Goal: Consume media (video, audio)

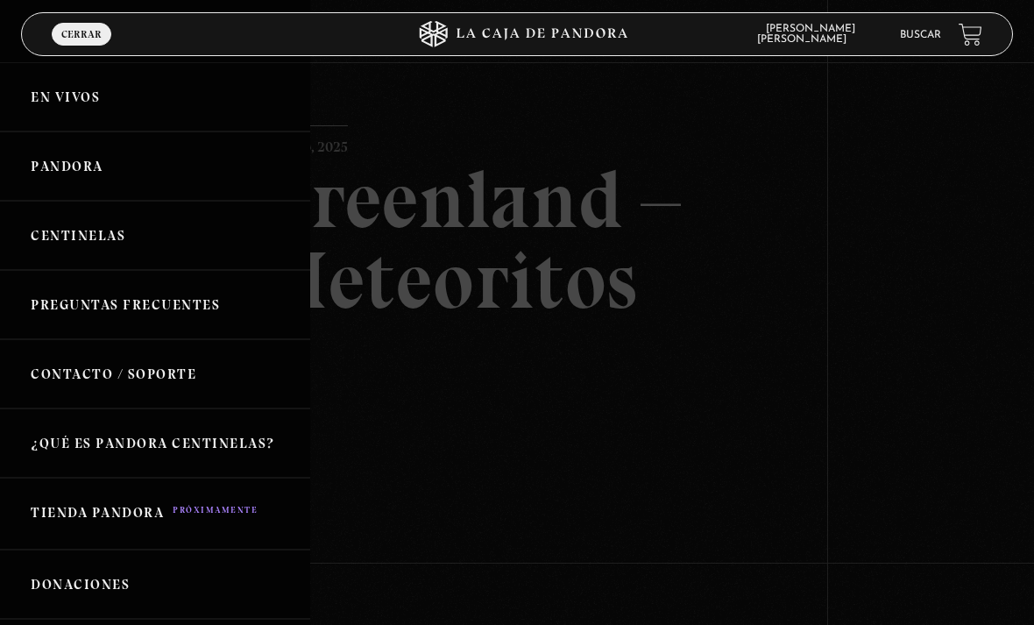
scroll to position [105, 0]
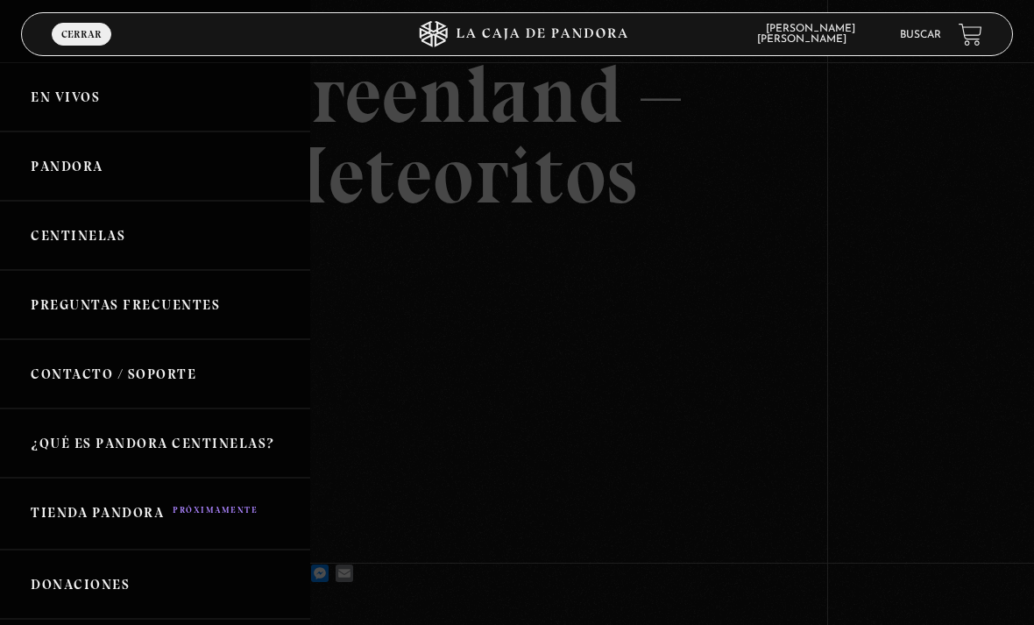
click at [126, 173] on link "Pandora" at bounding box center [155, 165] width 310 height 69
click at [78, 169] on link "Pandora" at bounding box center [155, 165] width 310 height 69
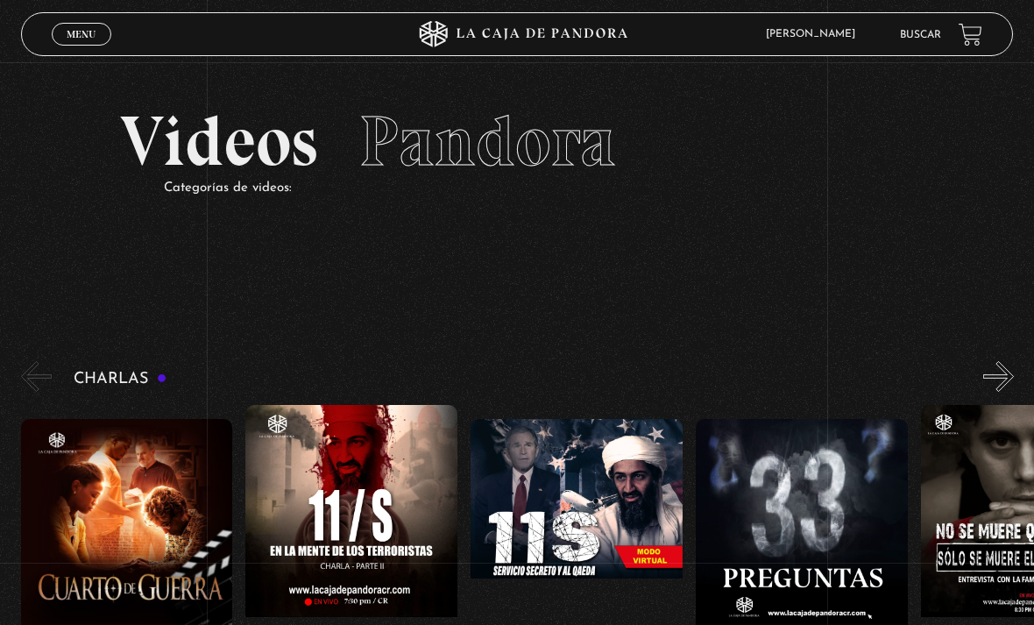
click at [70, 45] on link "Menu Cerrar" at bounding box center [82, 34] width 60 height 23
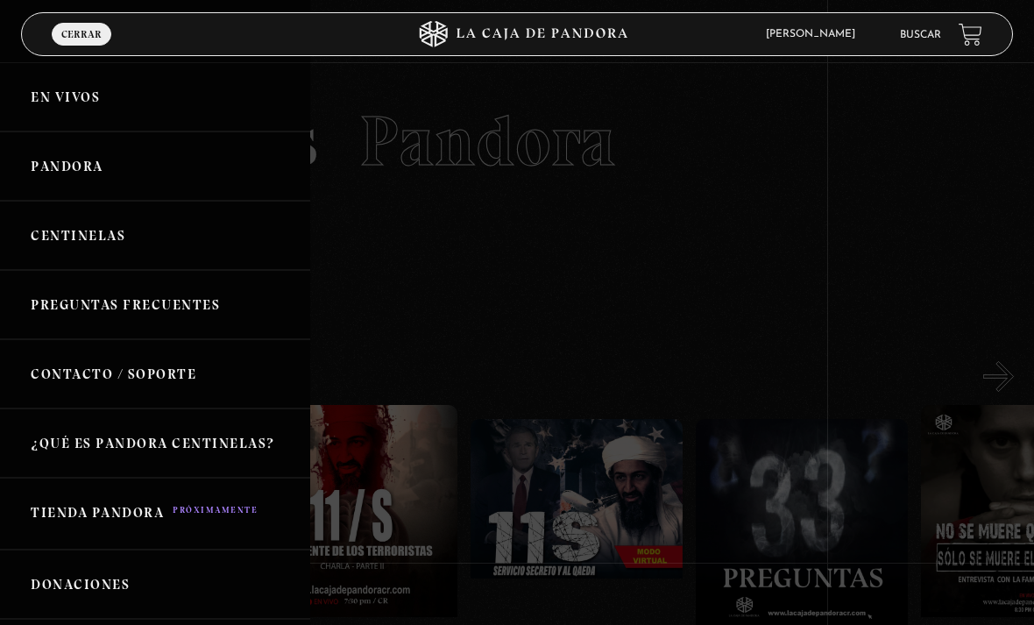
click at [122, 103] on link "En vivos" at bounding box center [155, 96] width 310 height 69
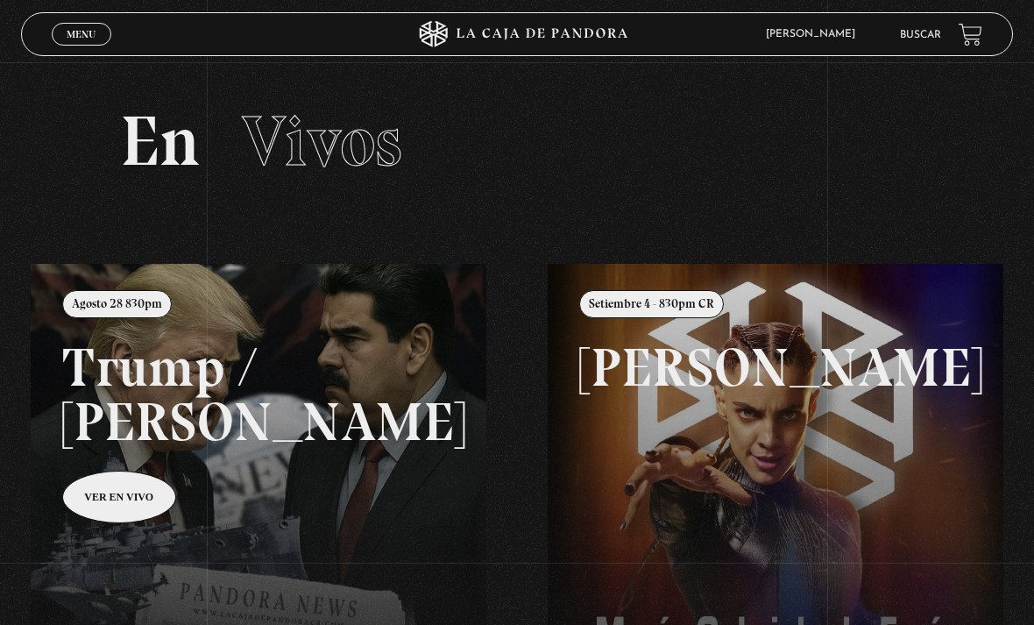
click at [111, 484] on link at bounding box center [548, 576] width 1034 height 625
